Goal: Transaction & Acquisition: Purchase product/service

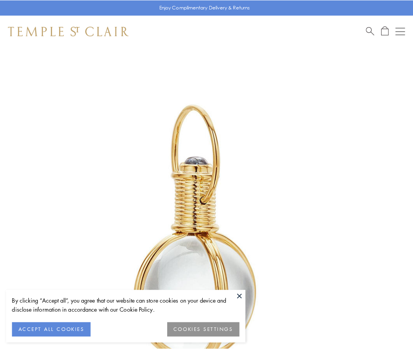
scroll to position [205, 0]
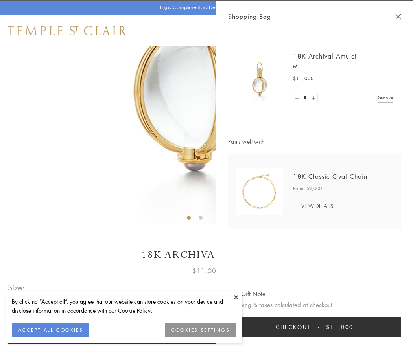
click at [314, 327] on button "Checkout $11,000" at bounding box center [314, 327] width 173 height 20
